Goal: Transaction & Acquisition: Download file/media

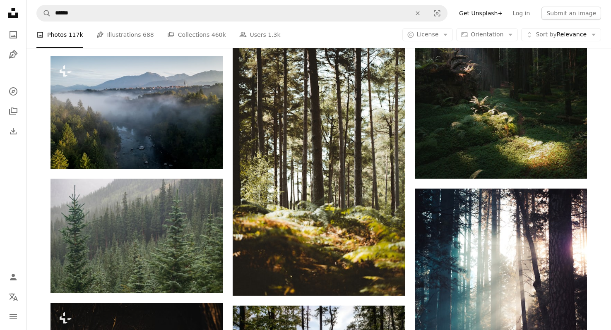
scroll to position [23879, 0]
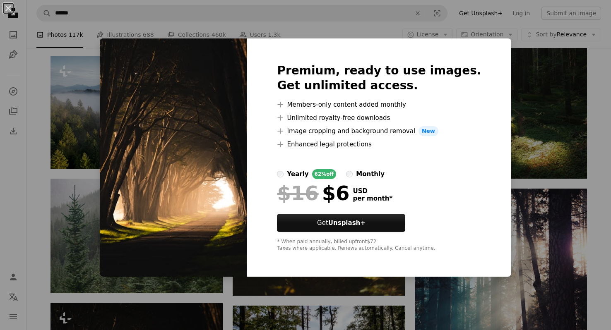
click at [525, 29] on div "An X shape Premium, ready to use images. Get unlimited access. A plus sign Memb…" at bounding box center [305, 165] width 611 height 330
